Goal: Task Accomplishment & Management: Manage account settings

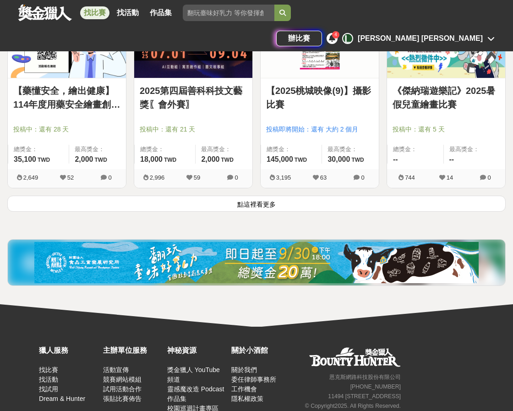
click at [266, 202] on button "點這裡看更多" at bounding box center [256, 204] width 498 height 16
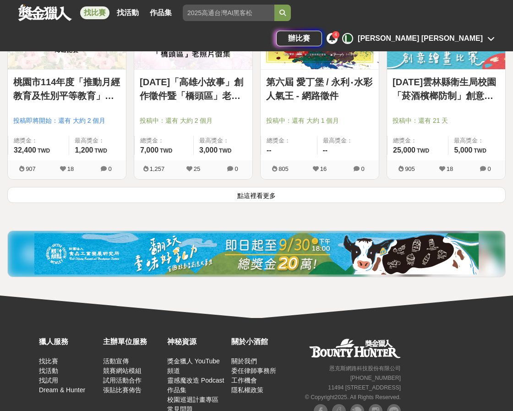
scroll to position [4607, 0]
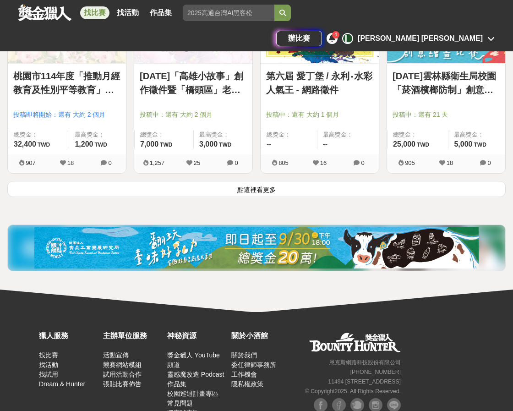
click at [239, 192] on button "點這裡看更多" at bounding box center [256, 189] width 498 height 16
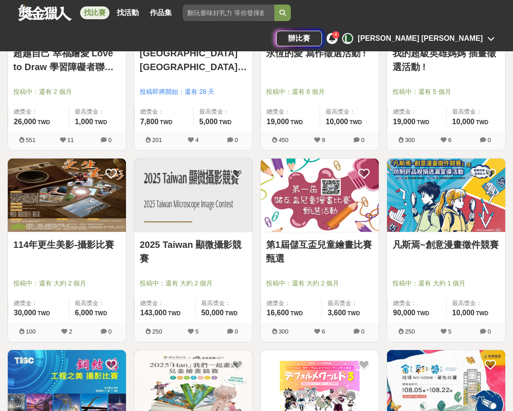
scroll to position [5203, 0]
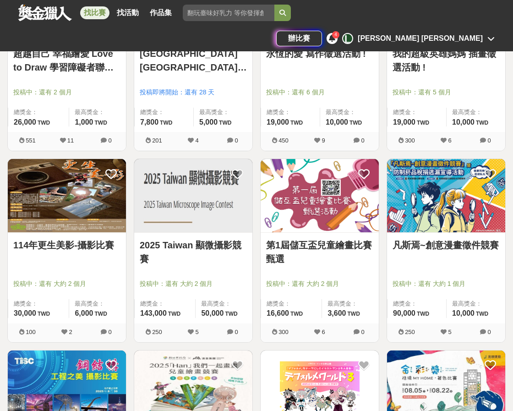
click at [190, 249] on link "2025 Taiwan 顯微攝影競賽" at bounding box center [193, 251] width 107 height 27
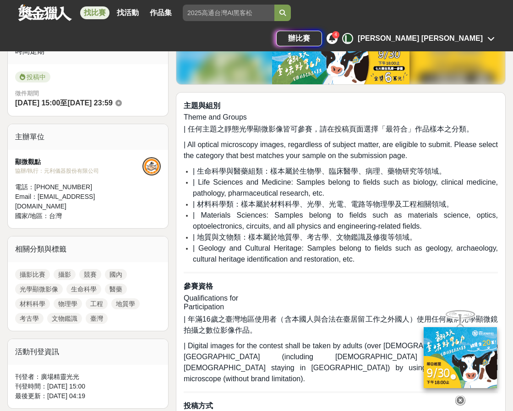
scroll to position [245, 0]
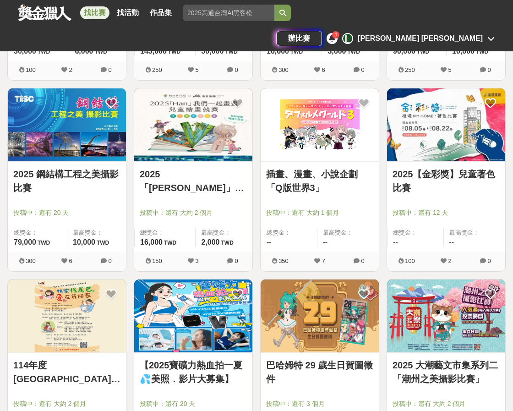
scroll to position [5478, 0]
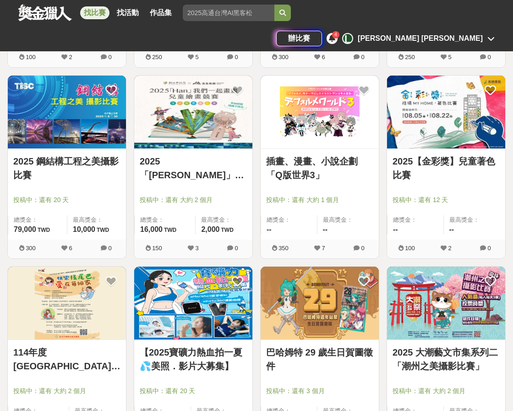
click at [76, 164] on link "2025 鋼結構工程之美攝影比賽" at bounding box center [66, 167] width 107 height 27
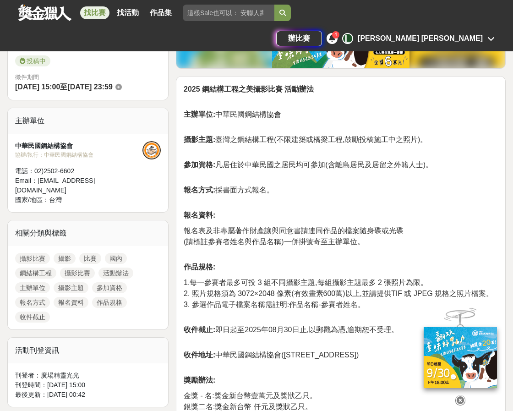
scroll to position [92, 0]
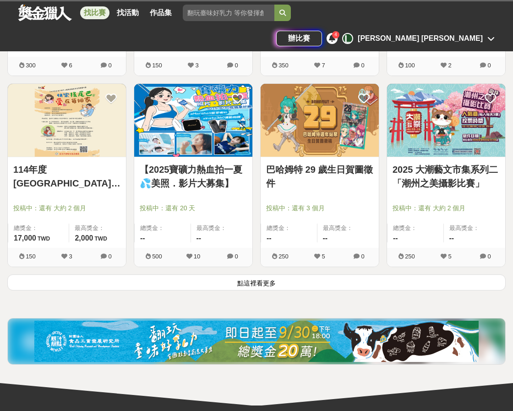
scroll to position [5661, 0]
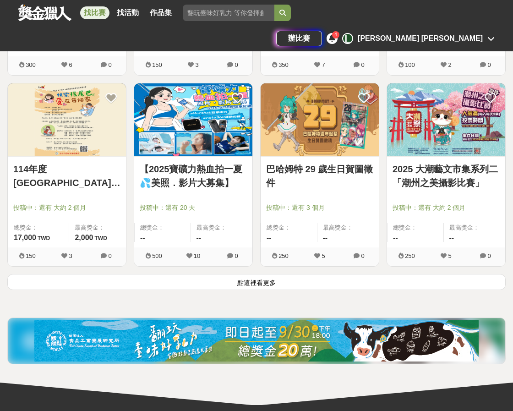
click at [261, 281] on button "點這裡看更多" at bounding box center [256, 282] width 498 height 16
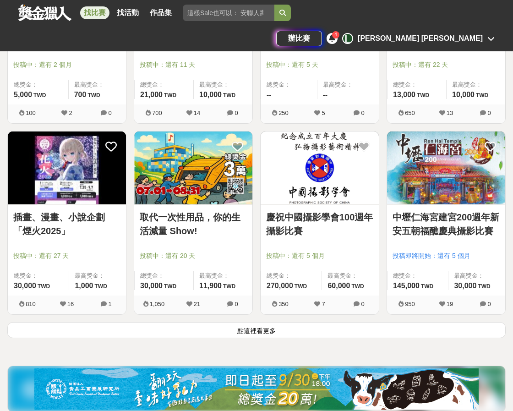
scroll to position [6764, 0]
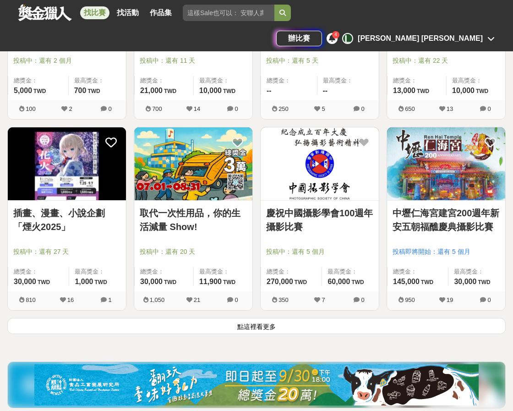
click at [258, 328] on button "點這裡看更多" at bounding box center [256, 326] width 498 height 16
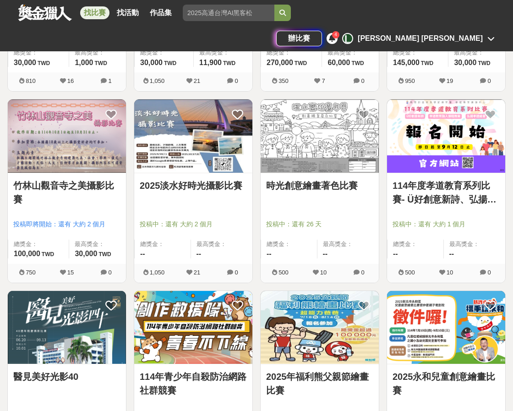
scroll to position [6993, 0]
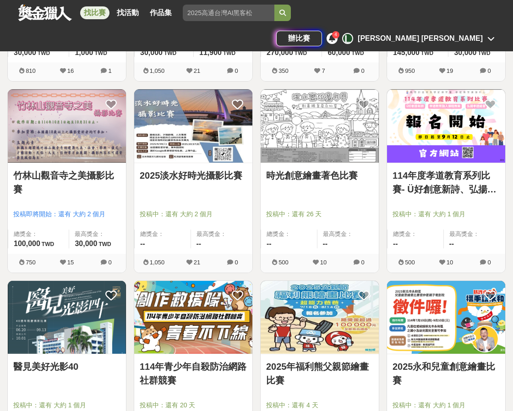
click at [190, 174] on link "2025淡水好時光攝影比賽" at bounding box center [193, 176] width 107 height 14
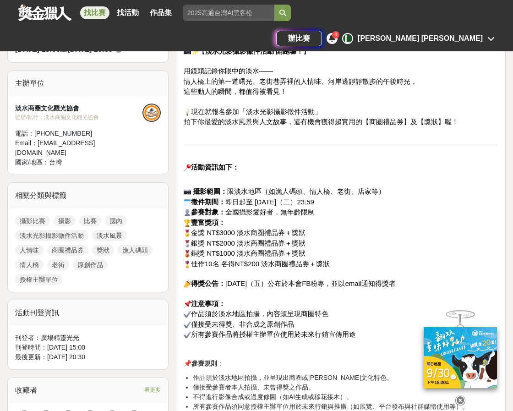
scroll to position [367, 0]
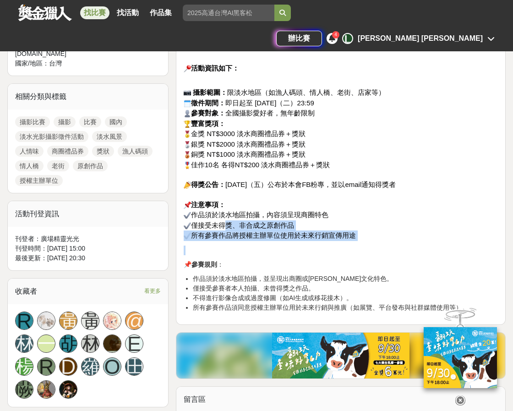
drag, startPoint x: 222, startPoint y: 221, endPoint x: 317, endPoint y: 249, distance: 99.9
click at [317, 249] on div "【 淡水光影攝影徵件活動 開跑囉！ 】 用鏡頭記錄你眼中的淡水—— 情人橋上的第一道曙光、老街巷弄裡的人情味、河岸邊靜靜散步的午後時光， 這些動人的瞬間，都值…" at bounding box center [341, 129] width 314 height 365
click at [318, 249] on p at bounding box center [341, 251] width 314 height 10
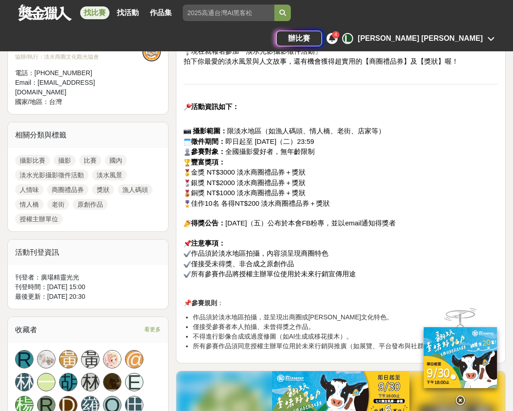
scroll to position [321, 0]
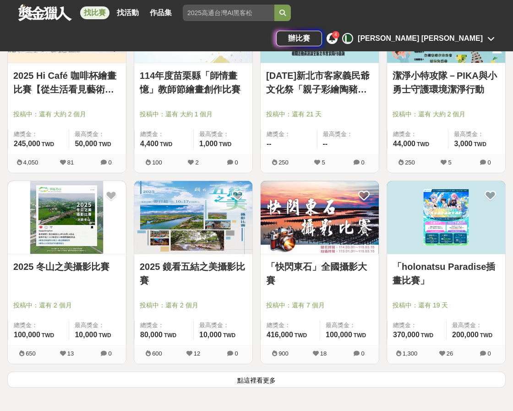
scroll to position [7863, 0]
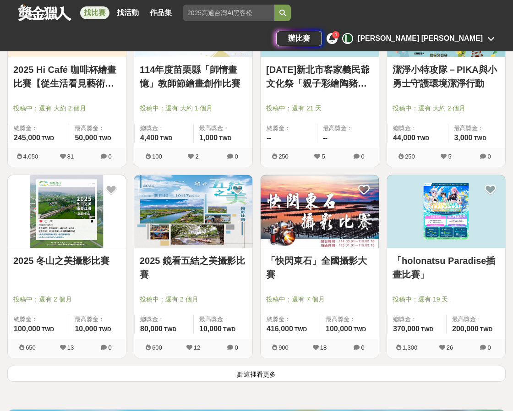
click at [85, 265] on link "2025 冬山之美攝影比賽" at bounding box center [66, 261] width 107 height 14
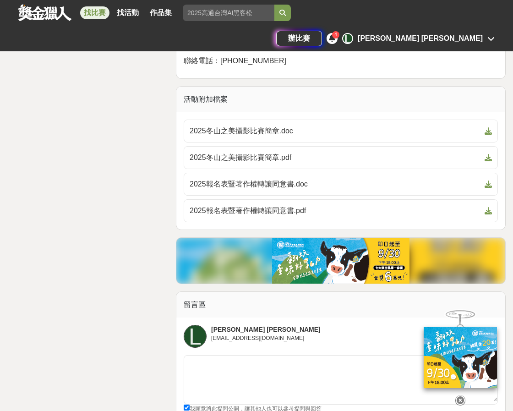
scroll to position [1970, 0]
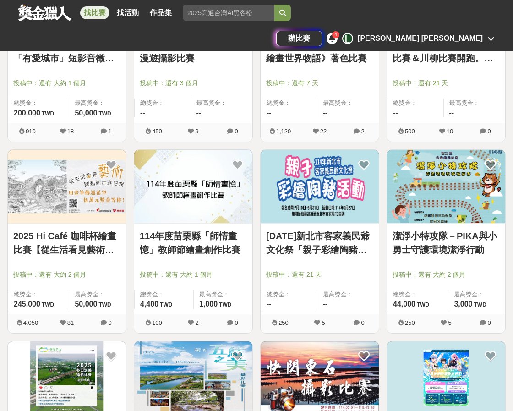
scroll to position [7863, 0]
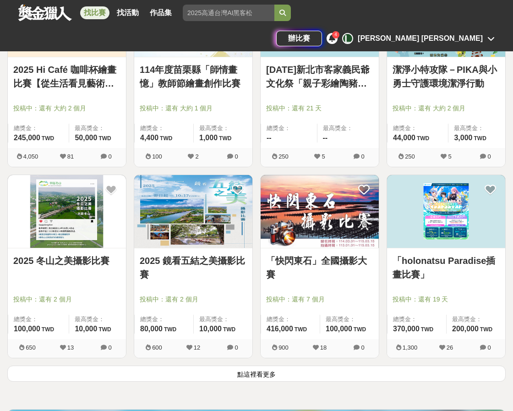
click at [265, 377] on button "點這裡看更多" at bounding box center [256, 374] width 498 height 16
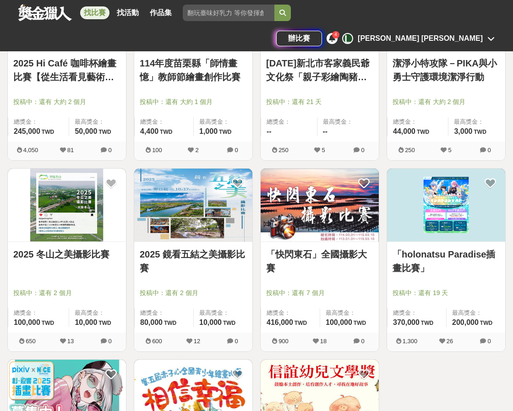
scroll to position [7817, 0]
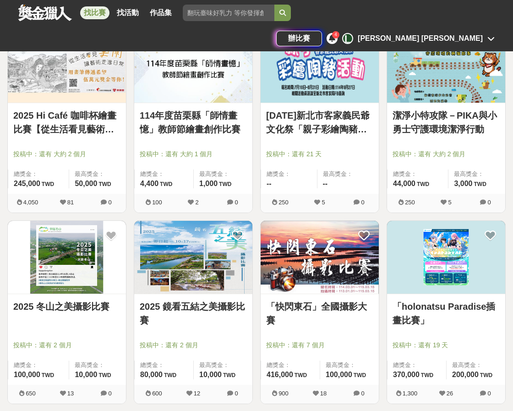
click at [181, 127] on link "114年度苗栗縣「師情畫憶」教師節繪畫創作比賽" at bounding box center [193, 122] width 107 height 27
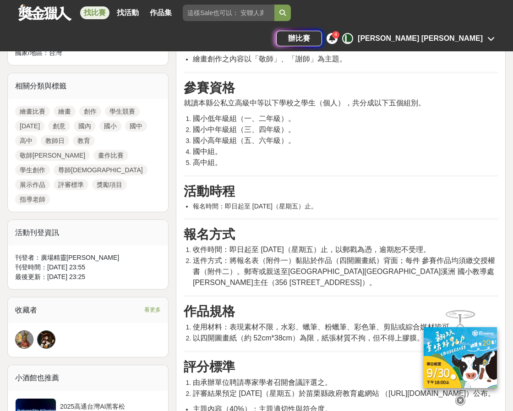
scroll to position [367, 0]
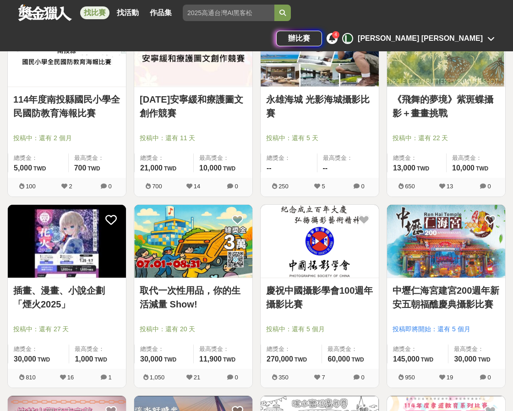
scroll to position [6672, 0]
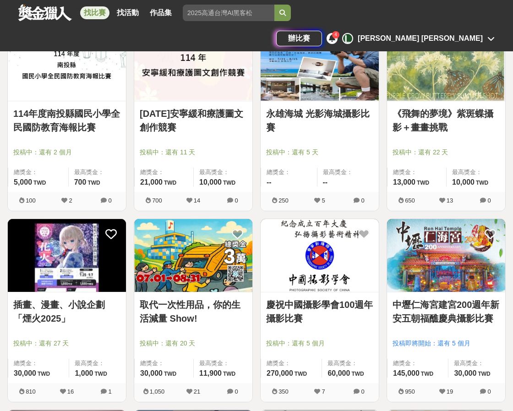
click at [310, 303] on link "慶祝中國攝影學會100週年攝影比賽" at bounding box center [319, 311] width 107 height 27
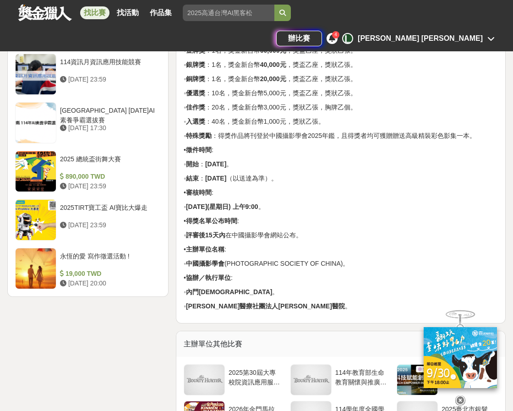
scroll to position [1145, 0]
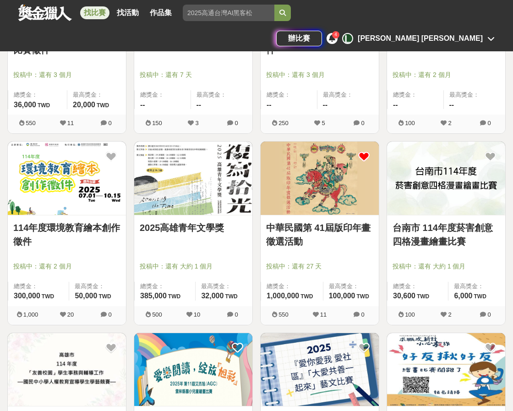
scroll to position [5893, 0]
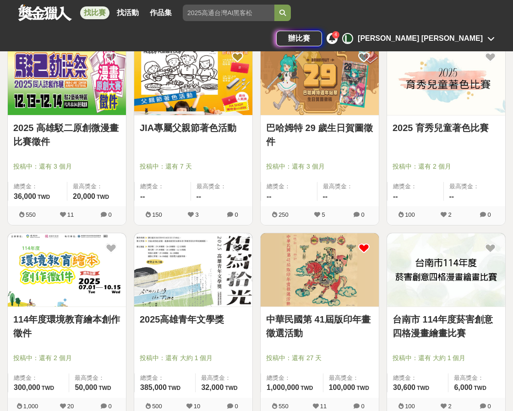
click at [187, 320] on link "2025高雄青年文學獎" at bounding box center [193, 319] width 107 height 14
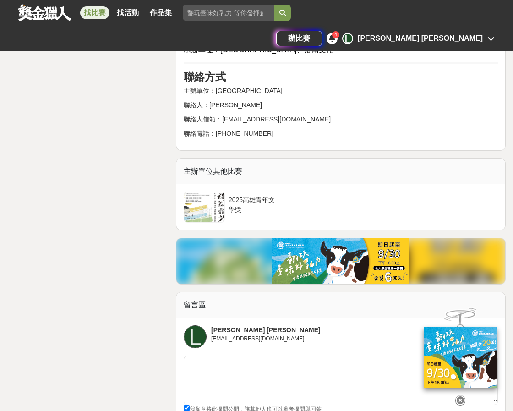
scroll to position [2703, 0]
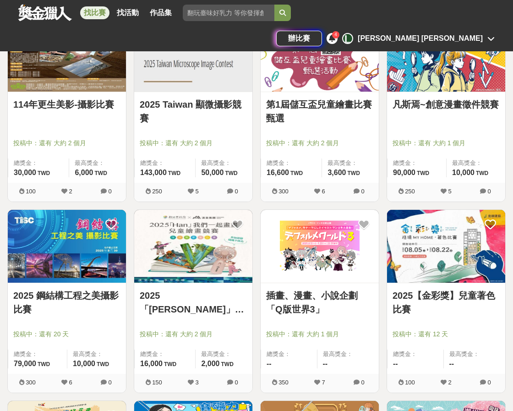
scroll to position [5206, 0]
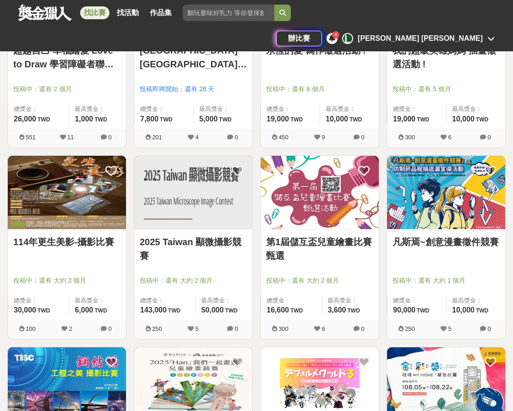
click at [364, 274] on div "第1屆儲互盃兒童繪畫比賽甄選 投稿中：還有 大約 2 個月 總獎金： 16,600 16,600 TWD 最高獎金： 3,600 TWD" at bounding box center [320, 275] width 118 height 91
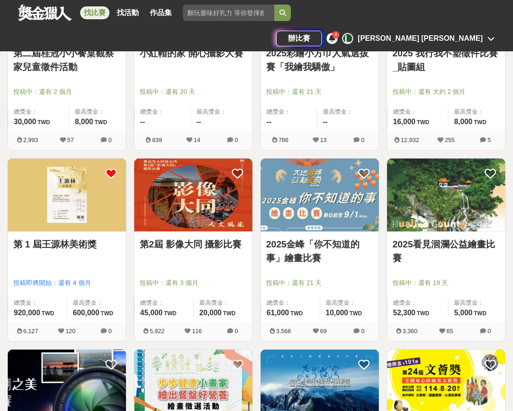
scroll to position [2595, 0]
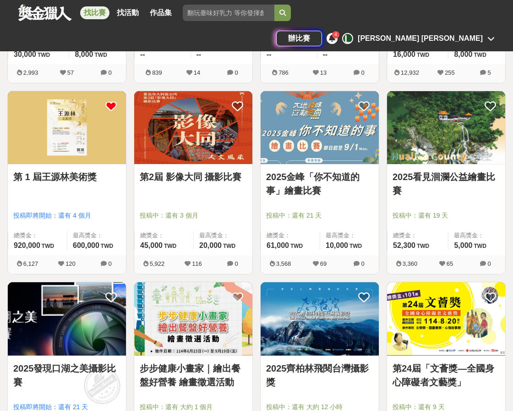
click at [84, 175] on link "第 1 屆王源林美術獎" at bounding box center [66, 177] width 107 height 14
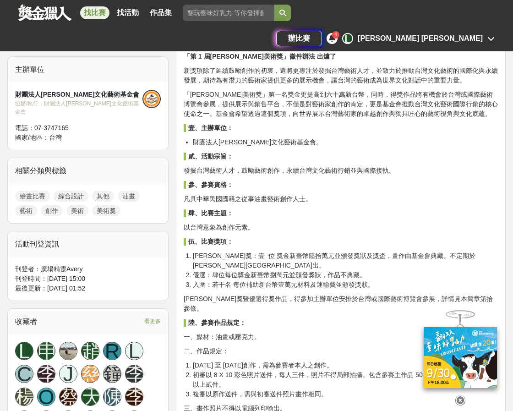
scroll to position [367, 0]
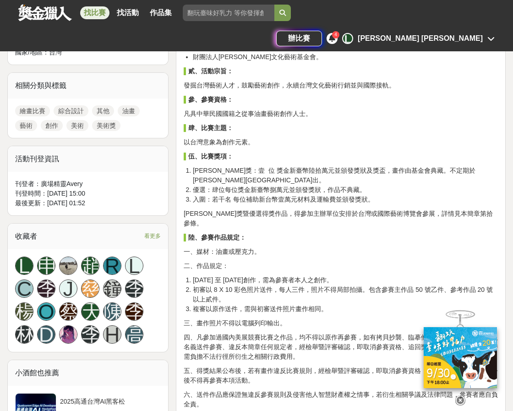
click at [335, 34] on icon at bounding box center [332, 37] width 6 height 7
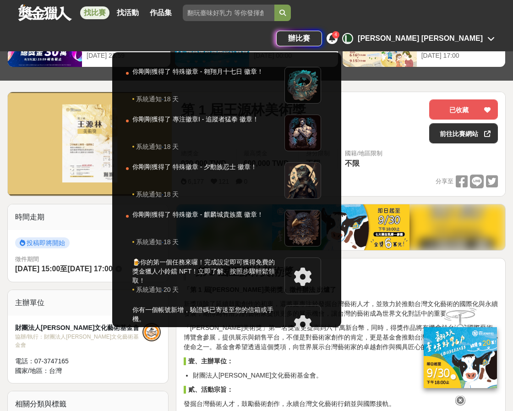
scroll to position [0, 0]
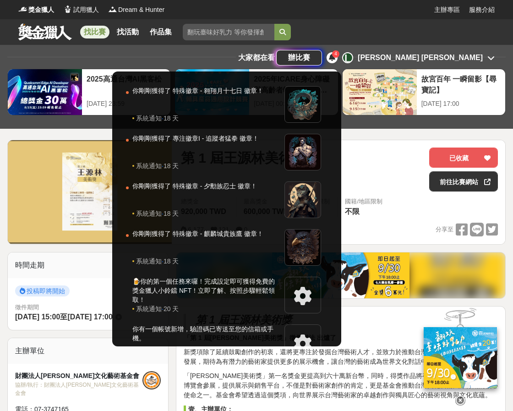
click at [457, 132] on div at bounding box center [256, 205] width 513 height 411
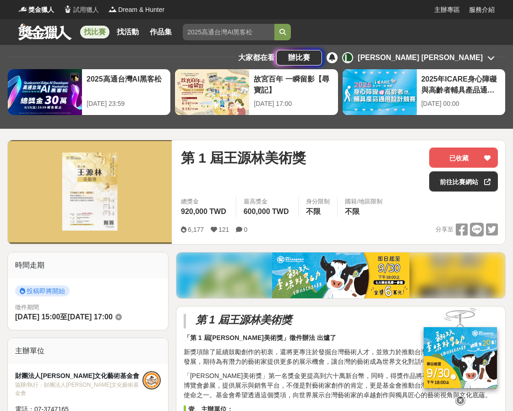
click at [79, 12] on span "試用獵人" at bounding box center [86, 10] width 26 height 10
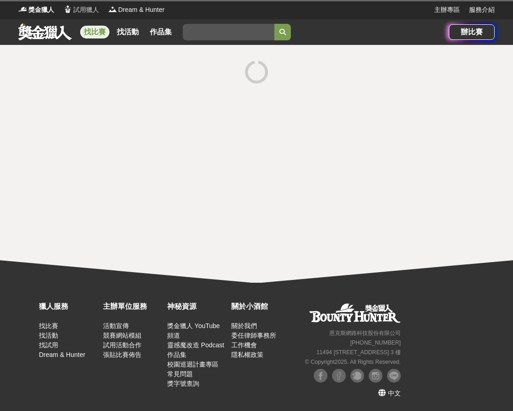
click at [84, 9] on span "試用獵人" at bounding box center [86, 10] width 26 height 10
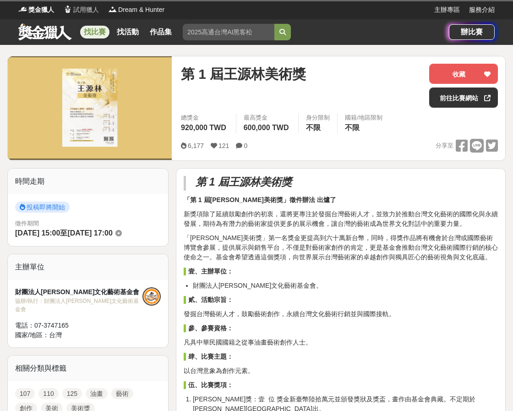
click at [84, 10] on span "試用獵人" at bounding box center [86, 10] width 26 height 10
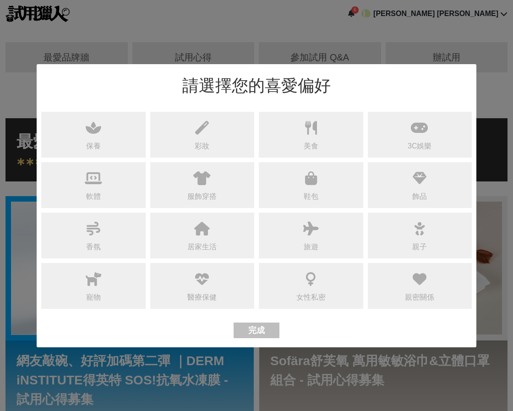
scroll to position [0, 137]
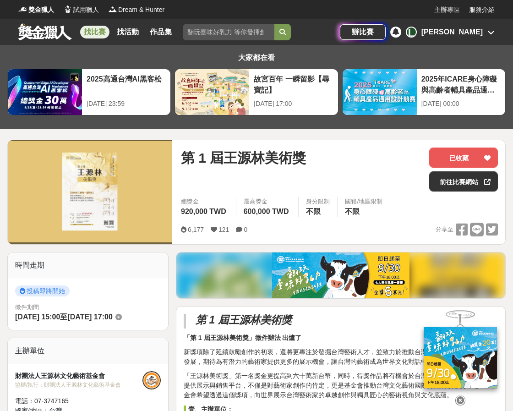
click at [484, 30] on div "[PERSON_NAME]" at bounding box center [450, 32] width 89 height 11
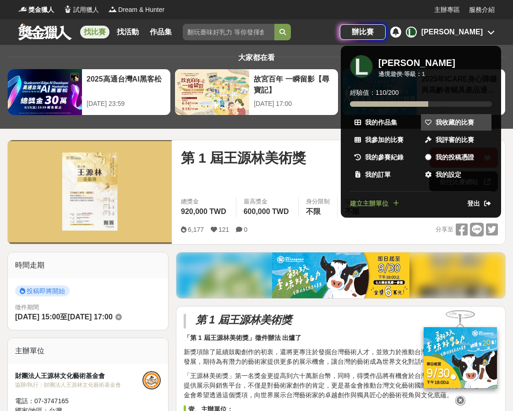
click at [441, 120] on span "我收藏的比賽" at bounding box center [455, 123] width 38 height 10
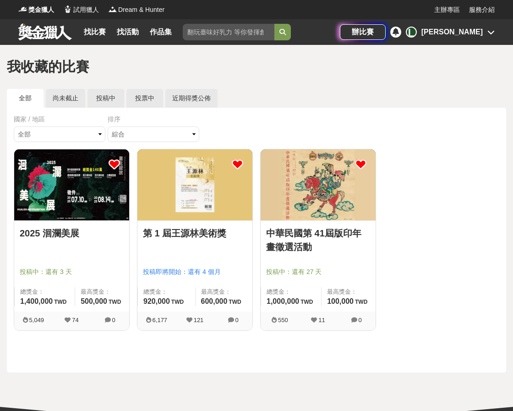
click at [482, 35] on div "[PERSON_NAME]" at bounding box center [451, 32] width 61 height 11
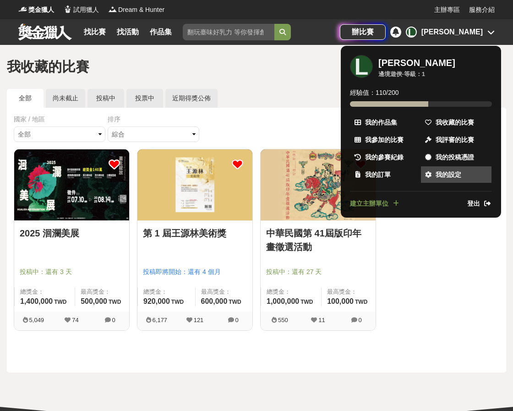
click at [455, 175] on span "我的設定" at bounding box center [449, 175] width 26 height 10
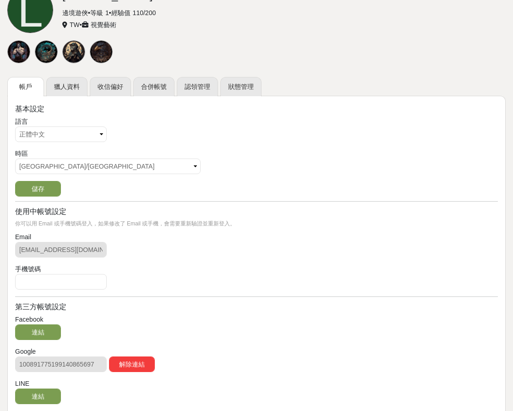
scroll to position [137, 0]
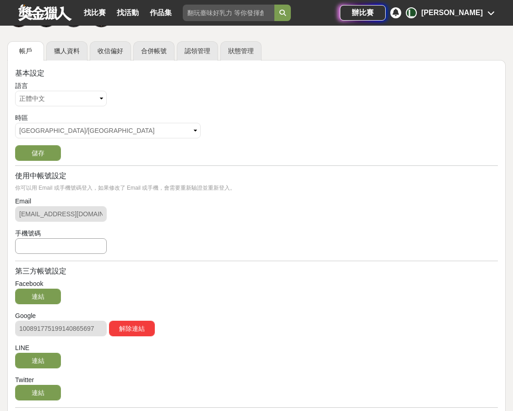
click at [67, 246] on input "text" at bounding box center [61, 246] width 92 height 16
type input "0965438007"
click at [123, 247] on button "新增" at bounding box center [132, 246] width 46 height 16
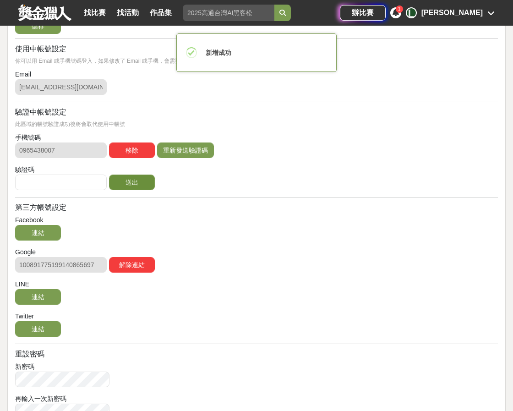
scroll to position [275, 0]
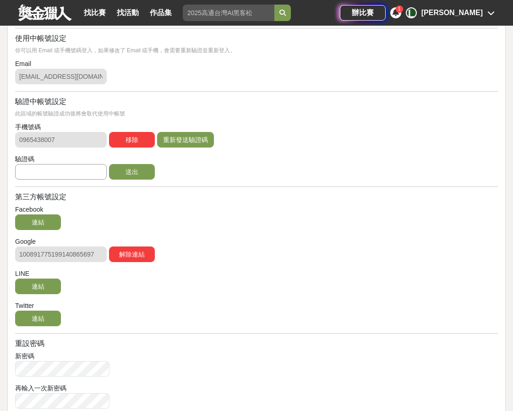
click at [43, 173] on input "text" at bounding box center [61, 172] width 92 height 16
click at [26, 173] on input "2667508" at bounding box center [61, 172] width 92 height 16
type input "267508"
click at [127, 170] on button "送出" at bounding box center [132, 172] width 46 height 16
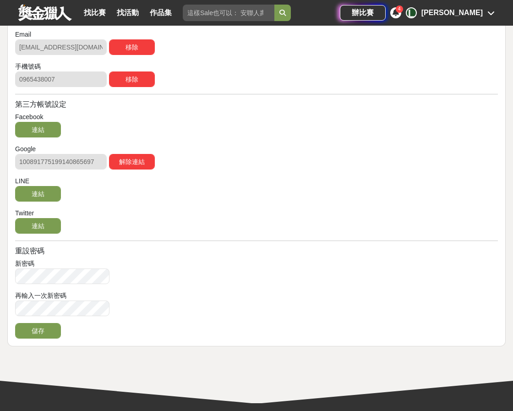
scroll to position [321, 0]
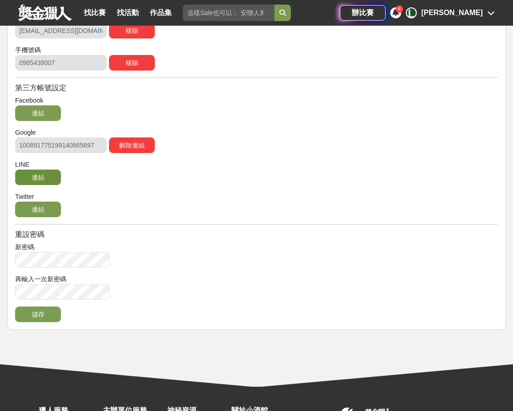
click at [30, 180] on button "連結" at bounding box center [38, 178] width 46 height 16
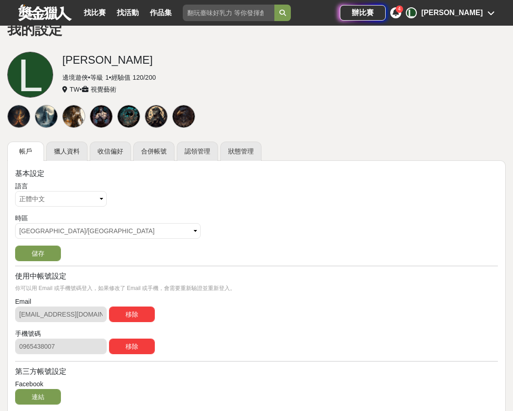
scroll to position [0, 0]
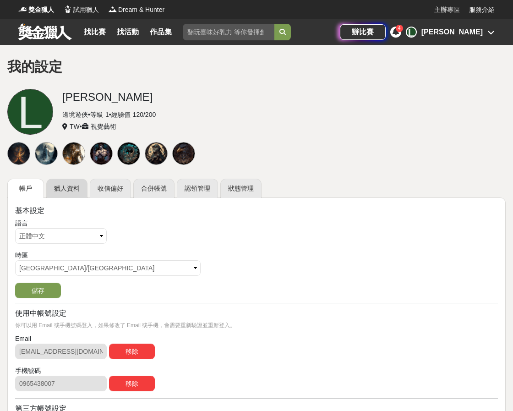
click at [69, 189] on link "獵人資料" at bounding box center [66, 188] width 41 height 19
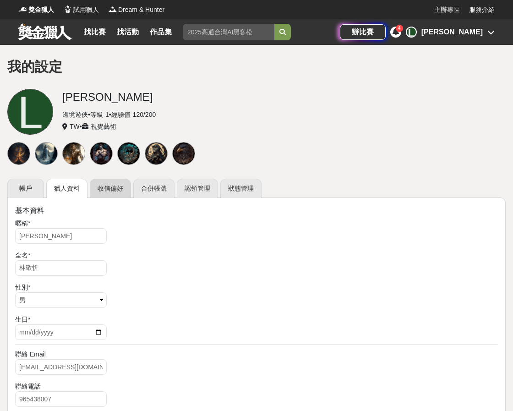
click at [111, 187] on link "收信偏好" at bounding box center [110, 188] width 41 height 19
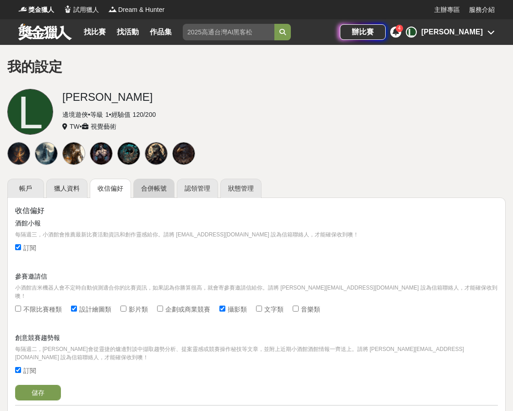
click at [157, 191] on link "合併帳號" at bounding box center [153, 188] width 41 height 19
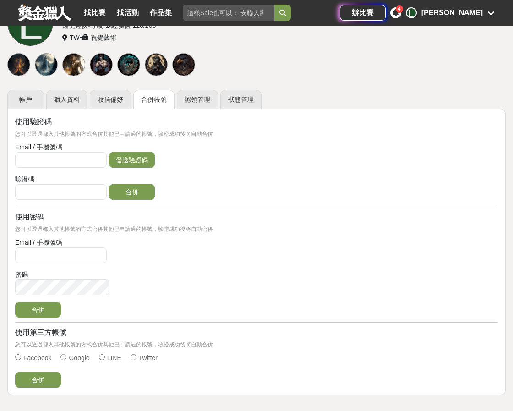
scroll to position [46, 0]
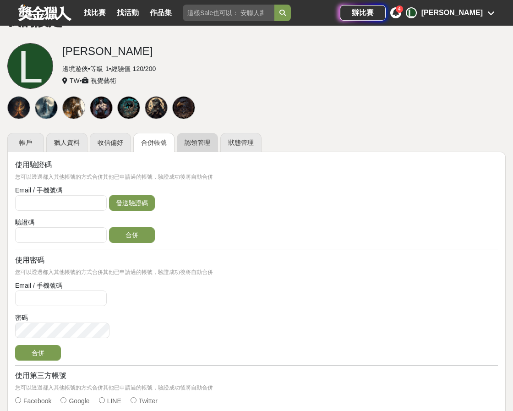
click at [199, 142] on link "認領管理" at bounding box center [197, 142] width 41 height 19
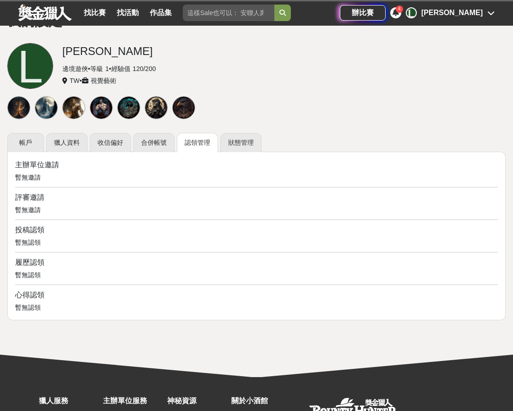
click at [238, 144] on link "狀態管理" at bounding box center [240, 142] width 41 height 19
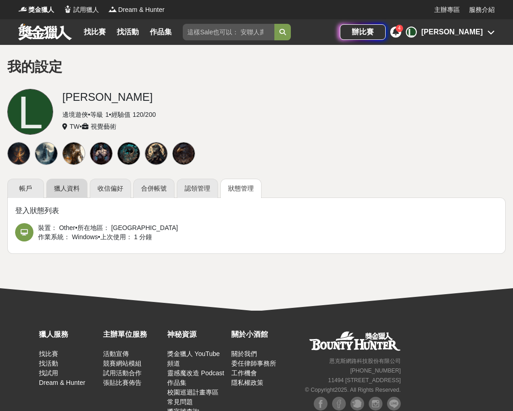
click at [77, 186] on link "獵人資料" at bounding box center [66, 188] width 41 height 19
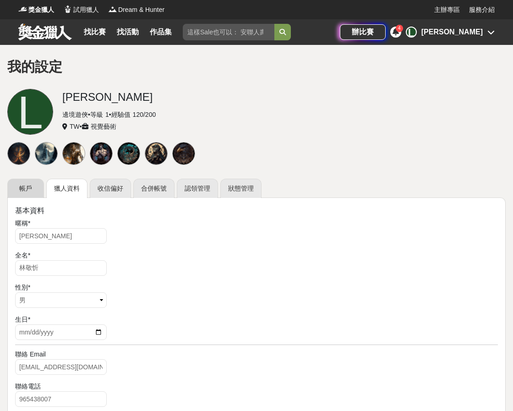
click at [38, 186] on link "帳戶" at bounding box center [25, 188] width 37 height 19
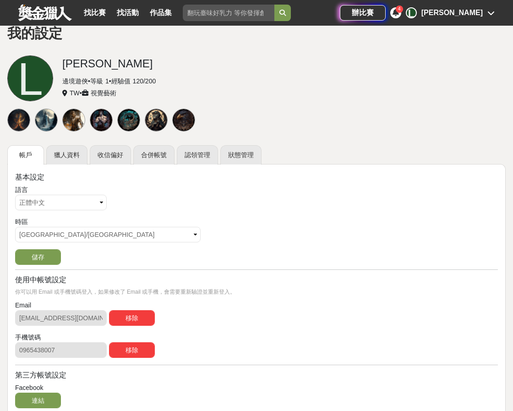
scroll to position [92, 0]
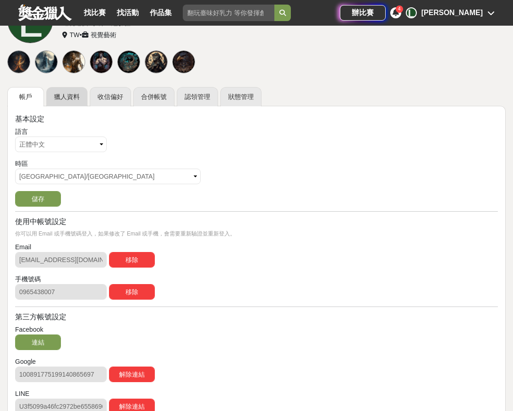
click at [75, 101] on link "獵人資料" at bounding box center [66, 96] width 41 height 19
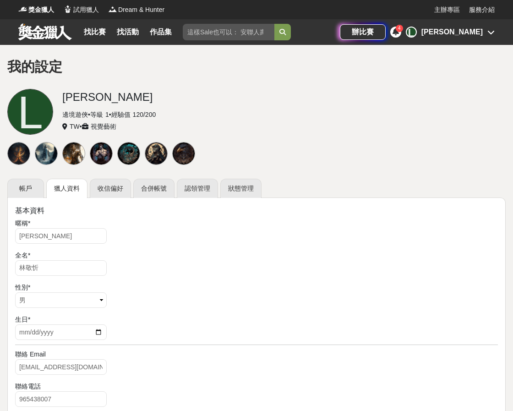
click at [316, 114] on div "邊境遊俠 • 等級 1 • 經驗值 120 / 200" at bounding box center [283, 115] width 443 height 10
drag, startPoint x: 45, startPoint y: 234, endPoint x: -10, endPoint y: 235, distance: 55.0
paste input "Amagi engraving"
click at [77, 241] on input "Amagi engraving" at bounding box center [61, 236] width 92 height 16
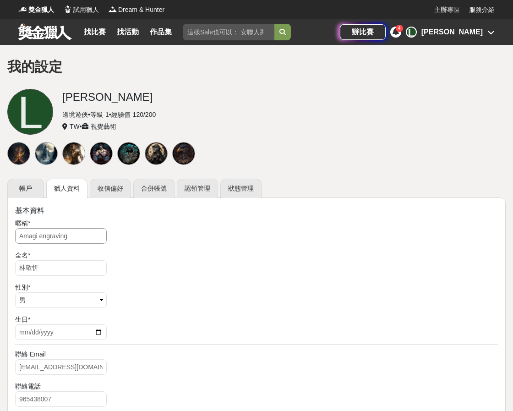
click at [42, 237] on input "Amagi engraving" at bounding box center [61, 236] width 92 height 16
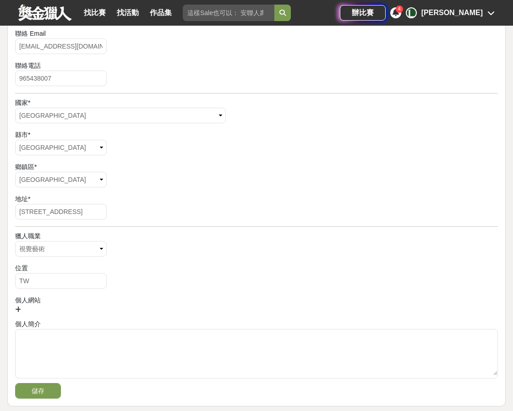
scroll to position [500, 0]
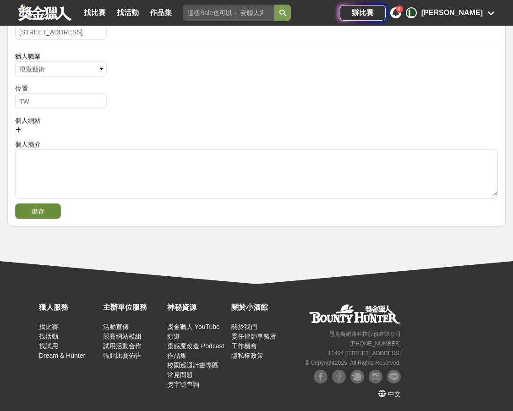
type input "AmagiEngraving"
click at [28, 204] on button "儲存" at bounding box center [38, 211] width 46 height 16
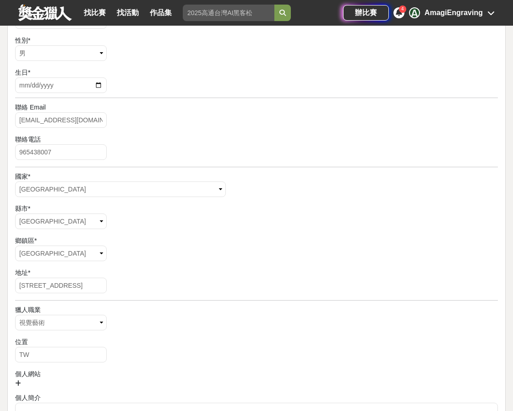
scroll to position [88, 0]
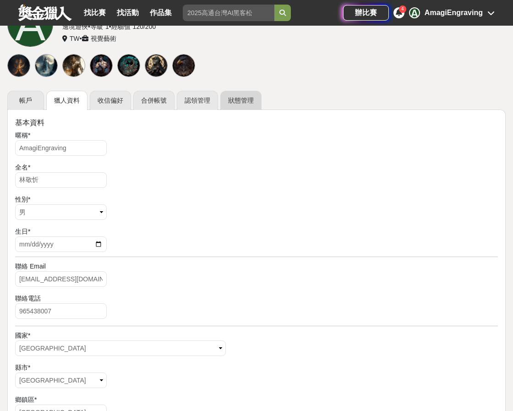
click at [242, 97] on link "狀態管理" at bounding box center [240, 100] width 41 height 19
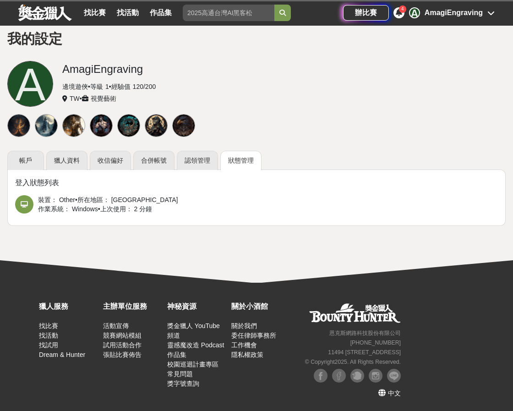
scroll to position [27, 0]
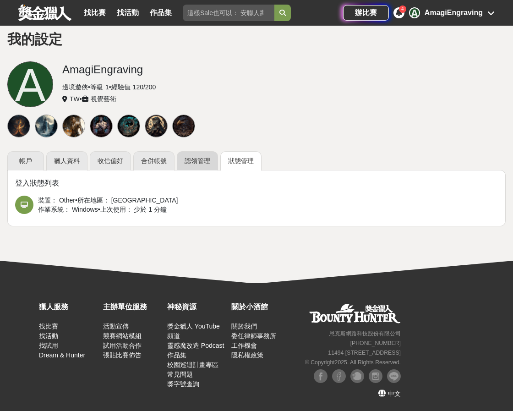
click at [208, 156] on link "認領管理" at bounding box center [197, 160] width 41 height 19
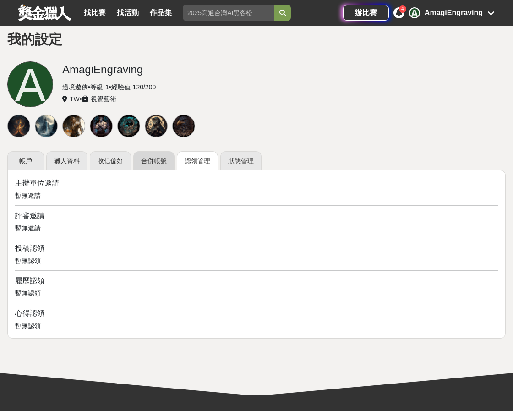
click at [137, 160] on link "合併帳號" at bounding box center [153, 160] width 41 height 19
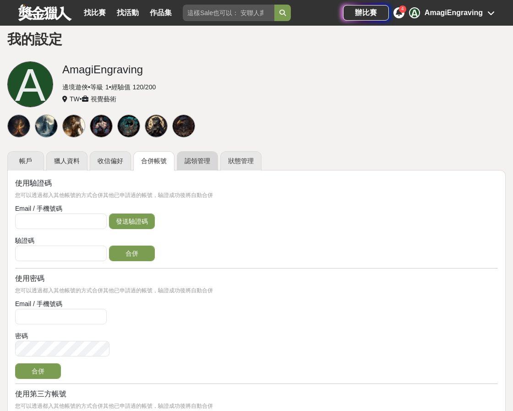
click at [209, 161] on link "認領管理" at bounding box center [197, 160] width 41 height 19
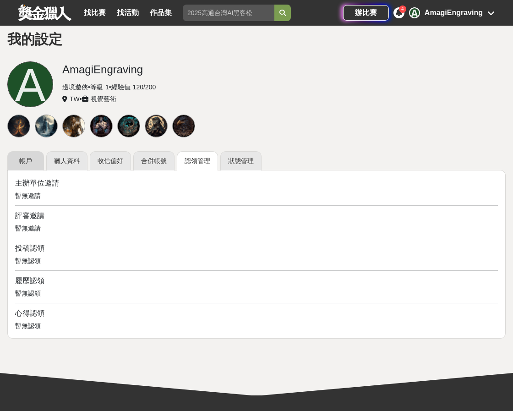
click at [33, 169] on link "帳戶" at bounding box center [25, 160] width 37 height 19
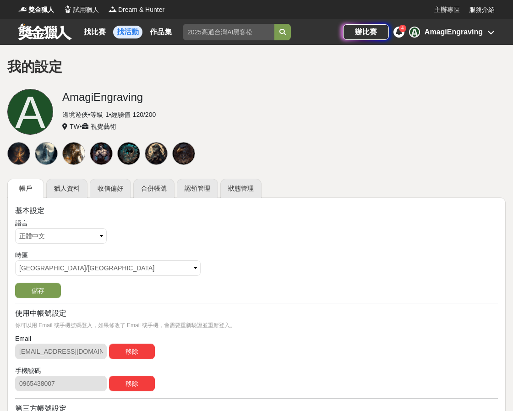
click at [121, 28] on link "找活動" at bounding box center [127, 32] width 29 height 13
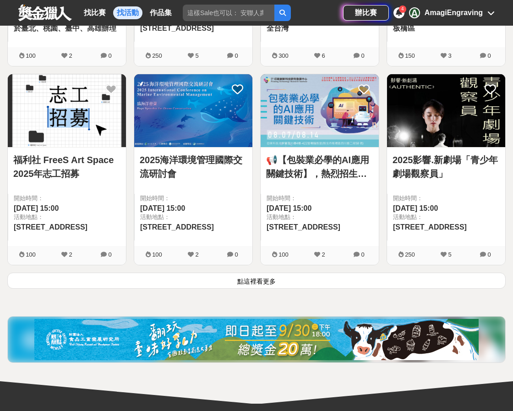
scroll to position [1105, 0]
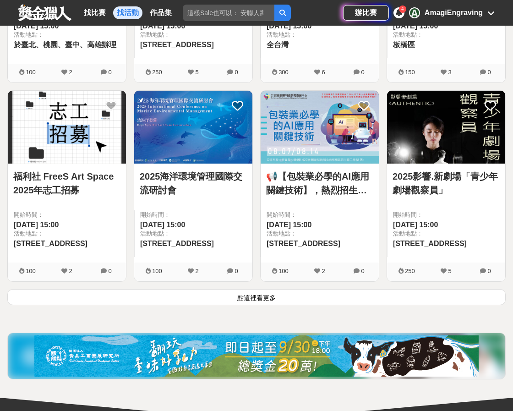
click at [252, 298] on button "點這裡看更多" at bounding box center [256, 297] width 498 height 16
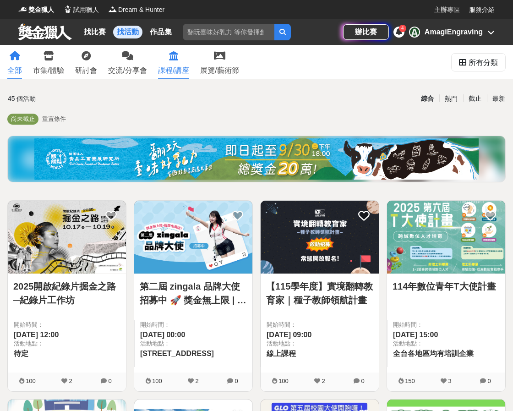
click at [183, 54] on link "課程/講座" at bounding box center [173, 62] width 31 height 34
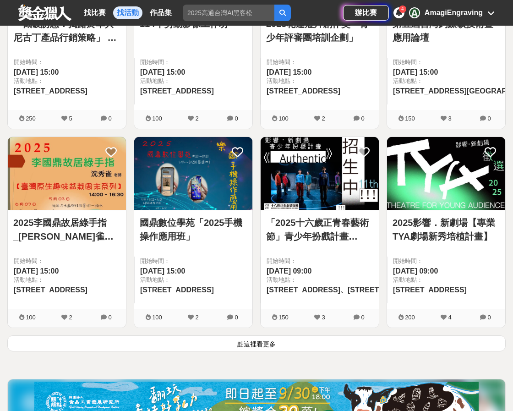
scroll to position [1145, 0]
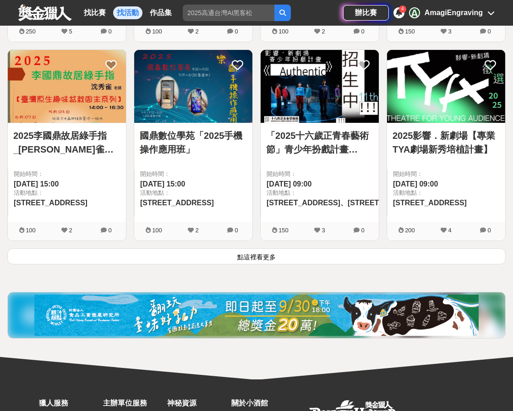
click at [260, 259] on button "點這裡看更多" at bounding box center [256, 256] width 498 height 16
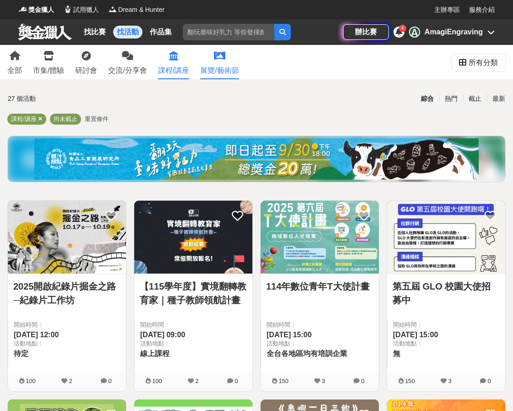
click at [225, 60] on icon at bounding box center [219, 55] width 11 height 9
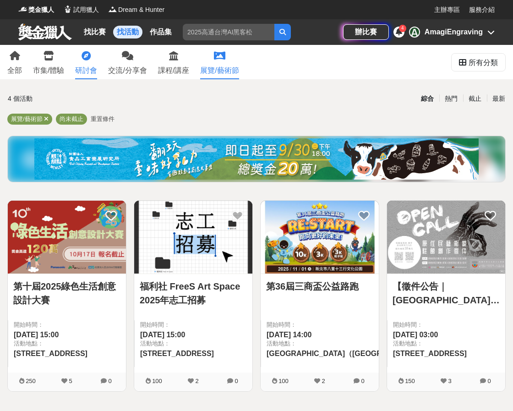
click at [80, 60] on link "研討會" at bounding box center [86, 62] width 22 height 34
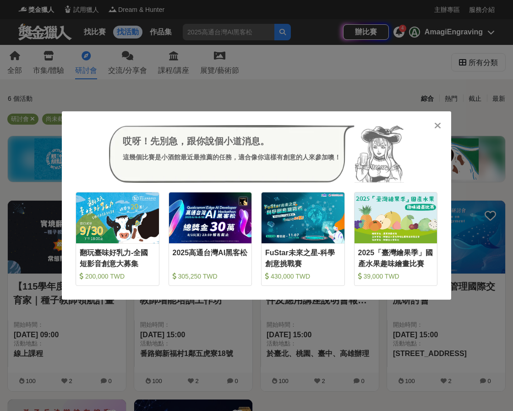
click at [437, 121] on icon at bounding box center [437, 125] width 7 height 9
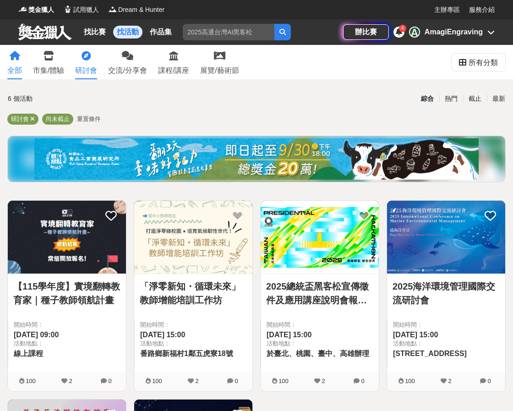
click at [9, 64] on link "全部" at bounding box center [14, 62] width 15 height 34
